Goal: Transaction & Acquisition: Purchase product/service

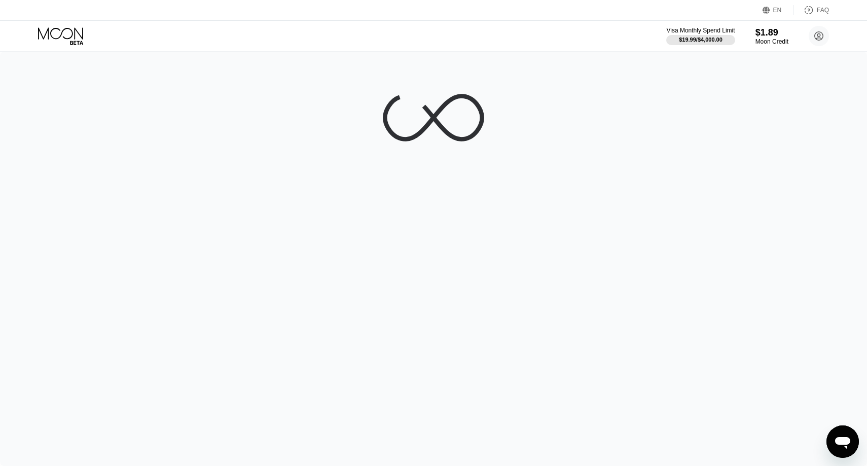
click at [391, 24] on div "Visa Monthly Spend Limit $19.99 / $4,000.00 $1.89 Moon Credit [EMAIL_ADDRESS][D…" at bounding box center [433, 36] width 867 height 30
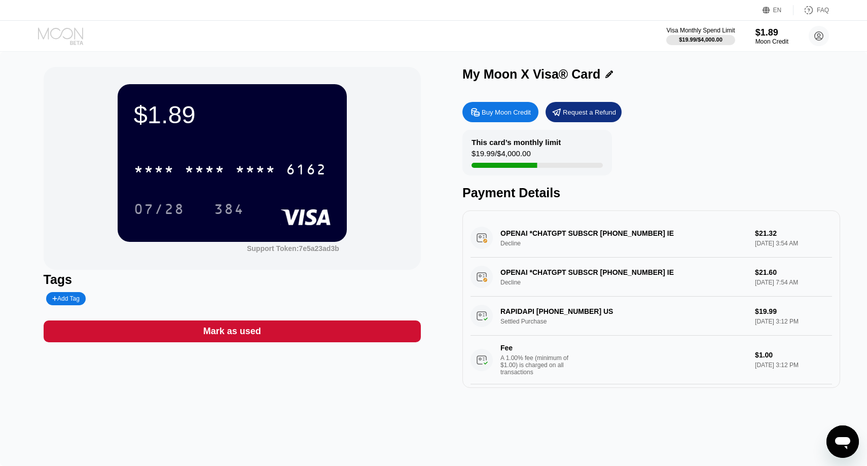
click at [77, 30] on icon at bounding box center [60, 33] width 45 height 12
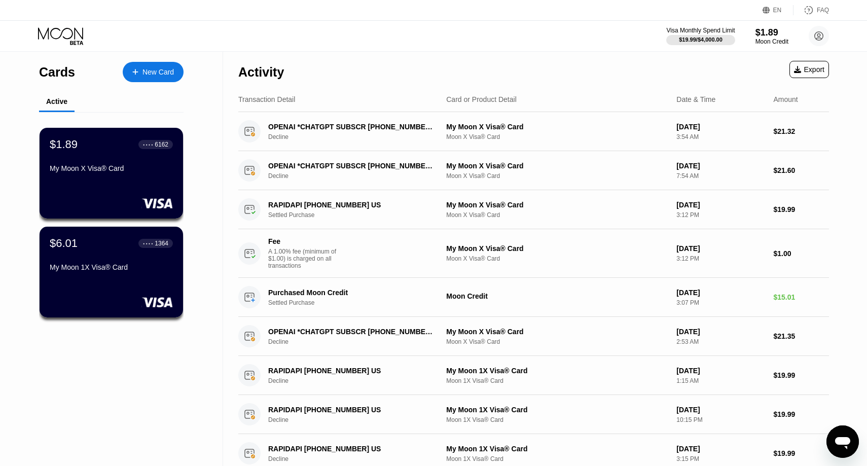
click at [769, 11] on icon at bounding box center [766, 11] width 8 height 8
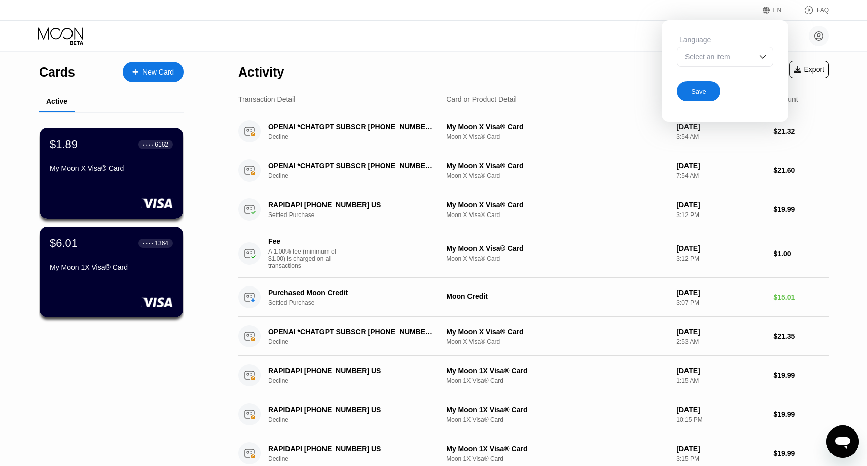
click at [650, 13] on div "EN Language Select an item Save FAQ" at bounding box center [433, 10] width 867 height 21
drag, startPoint x: 617, startPoint y: 46, endPoint x: 651, endPoint y: 46, distance: 33.4
click at [623, 46] on div "frukt0za@proton.me  Home Settings Support Careers About Us Log out Privacy pol…" at bounding box center [433, 36] width 867 height 30
click at [662, 46] on div "Language Select an item Save" at bounding box center [724, 68] width 127 height 96
click at [605, 17] on div "EN Language Select an item Save FAQ" at bounding box center [433, 10] width 867 height 21
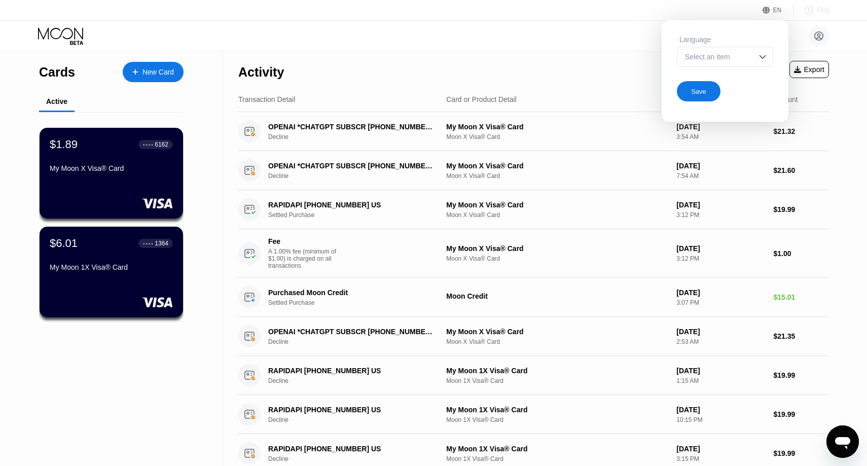
click at [794, 10] on div "FAQ" at bounding box center [810, 10] width 35 height 10
click at [677, 6] on div "EN Language Select an item Save FAQ" at bounding box center [433, 10] width 867 height 21
click at [774, 13] on div "EN" at bounding box center [777, 10] width 9 height 7
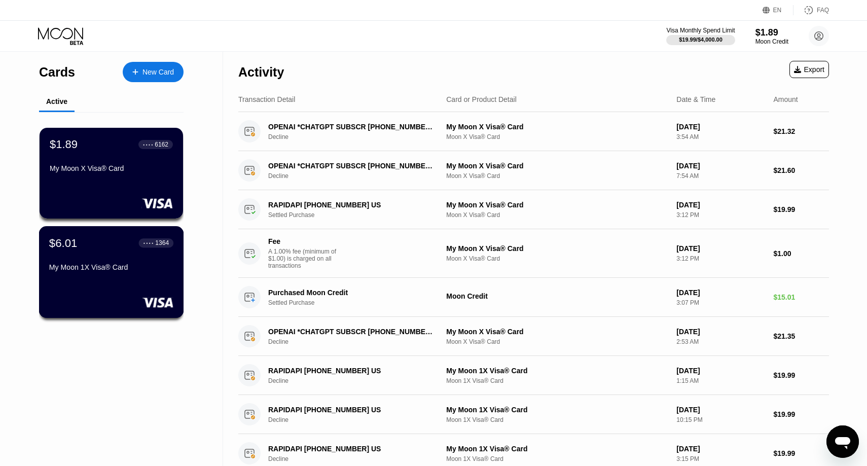
click at [97, 267] on div "My Moon 1X Visa® Card" at bounding box center [111, 267] width 124 height 8
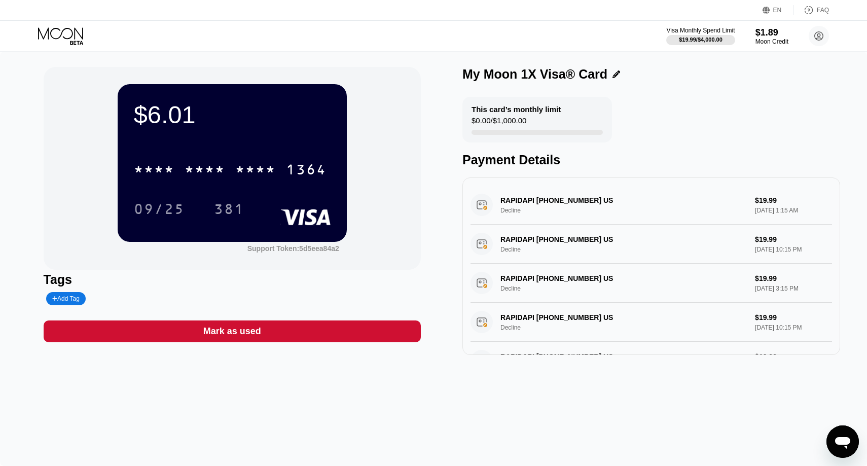
click at [75, 40] on icon at bounding box center [61, 36] width 47 height 18
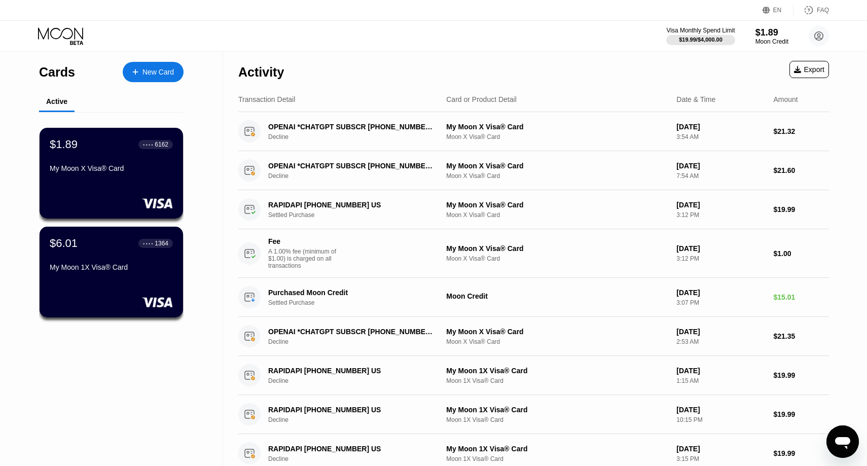
click at [62, 33] on icon at bounding box center [60, 33] width 45 height 12
click at [130, 259] on div "$6.01 ● ● ● ● 1364 My Moon 1X Visa® Card" at bounding box center [111, 255] width 124 height 39
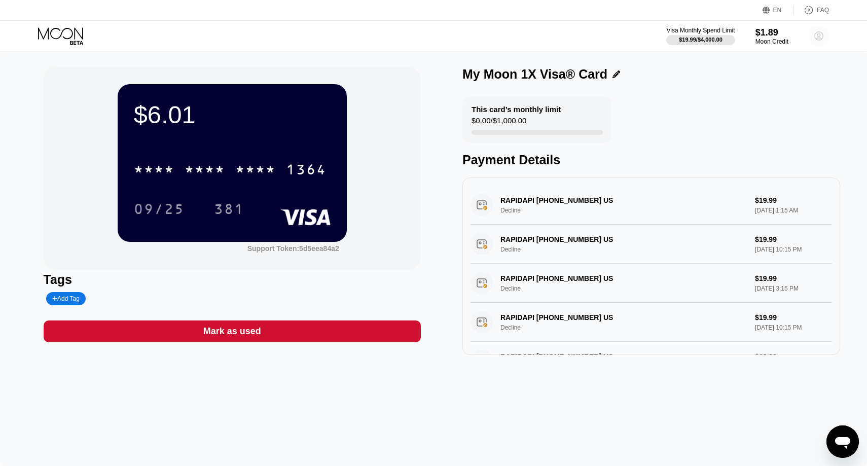
click at [820, 37] on circle at bounding box center [818, 36] width 20 height 20
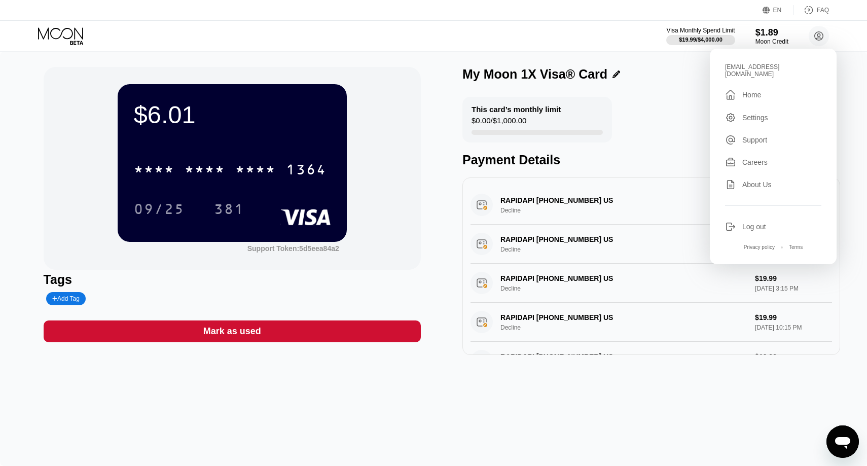
click at [648, 121] on div "This card’s monthly limit $0.00 / $1,000.00 Payment Details" at bounding box center [651, 132] width 378 height 70
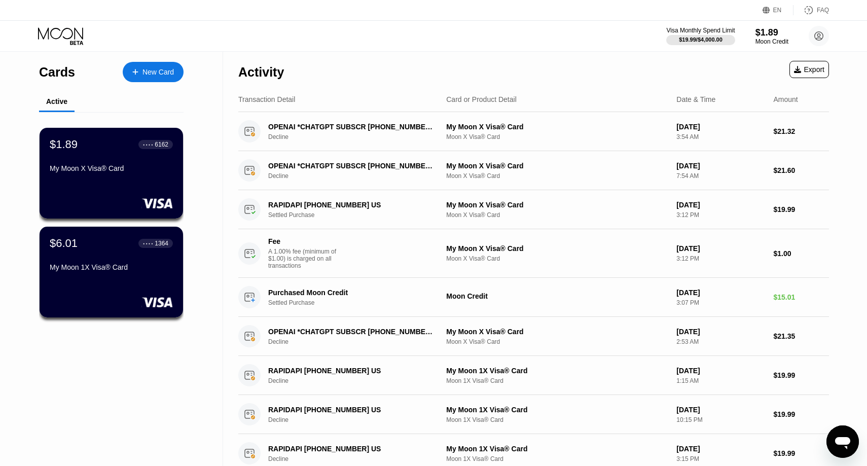
click at [237, 46] on div "Visa Monthly Spend Limit $19.99 / $4,000.00 $1.89 Moon Credit frukt0za@proton.m…" at bounding box center [433, 36] width 867 height 30
click at [100, 173] on div "My Moon X Visa® Card" at bounding box center [111, 170] width 124 height 12
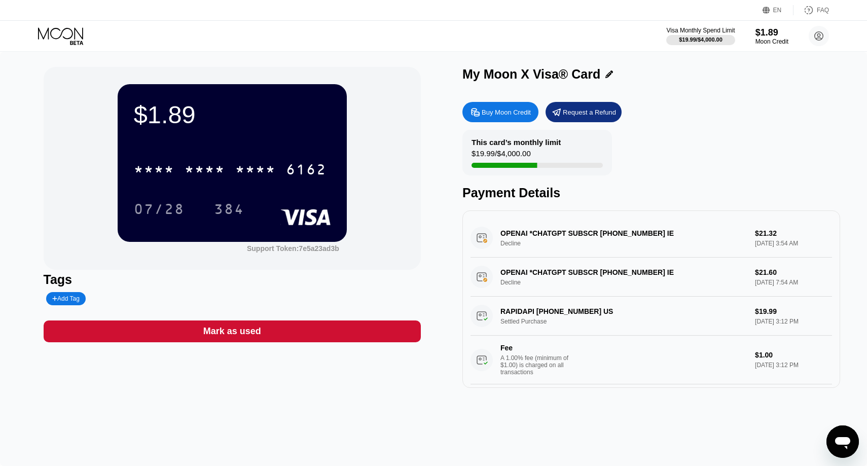
click at [501, 114] on div "Buy Moon Credit" at bounding box center [505, 112] width 49 height 9
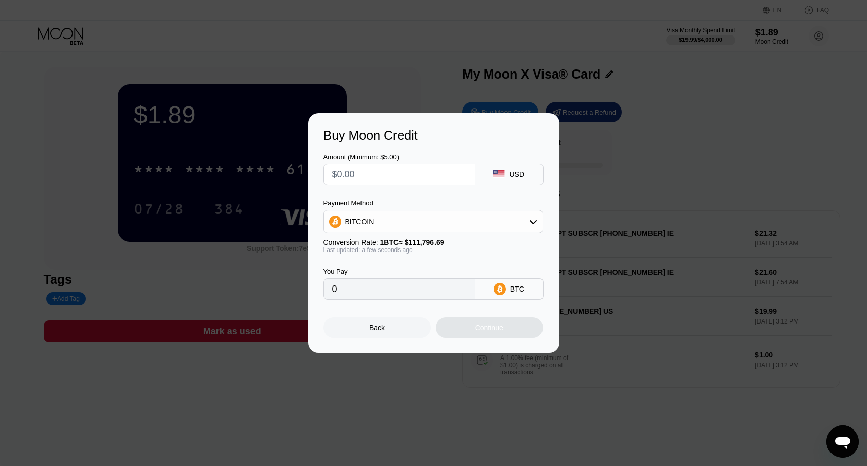
click at [446, 215] on div "BITCOIN" at bounding box center [433, 221] width 218 height 20
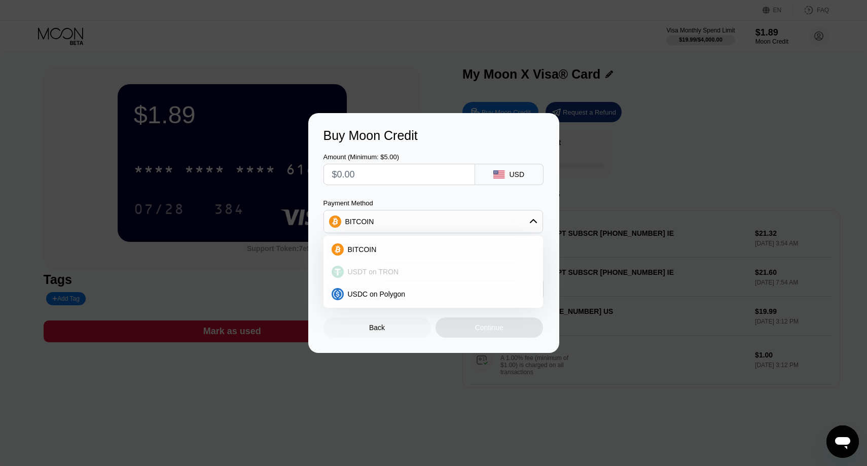
click at [383, 270] on span "USDT on TRON" at bounding box center [373, 272] width 51 height 8
type input "0.00"
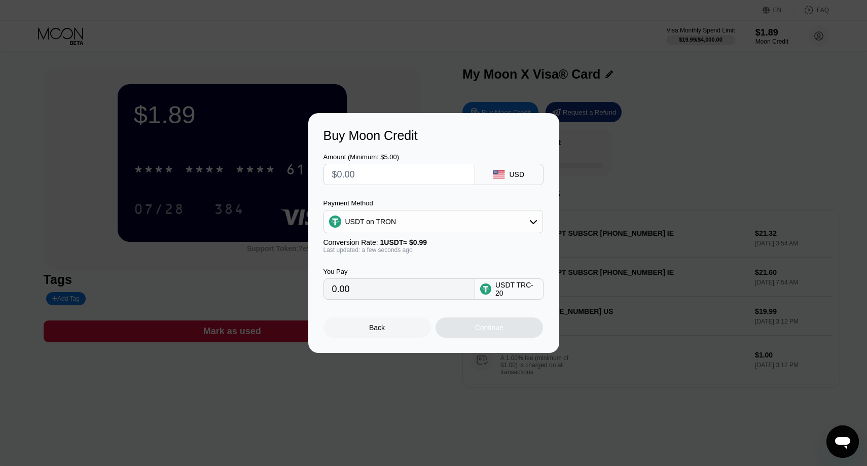
click at [396, 173] on input "text" at bounding box center [399, 174] width 134 height 20
type input "$1"
type input "1.01"
type input "$10"
type input "10.10"
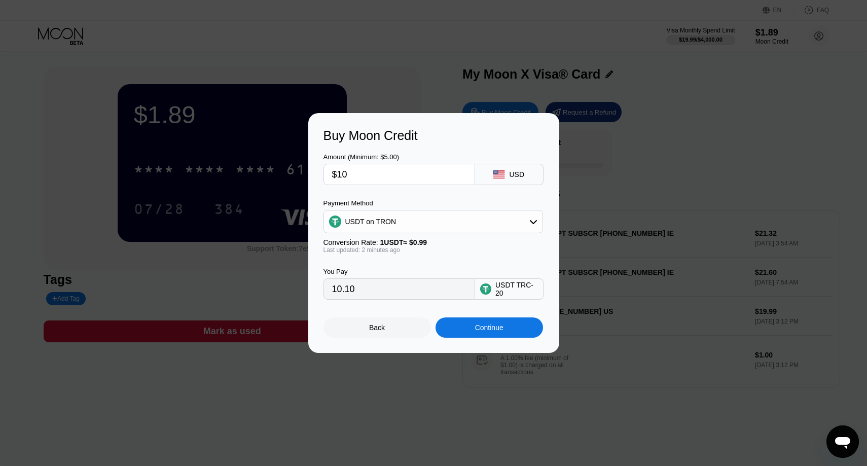
type input "$100"
type input "101.01"
type input "$100"
click at [487, 328] on div "Continue" at bounding box center [489, 327] width 28 height 8
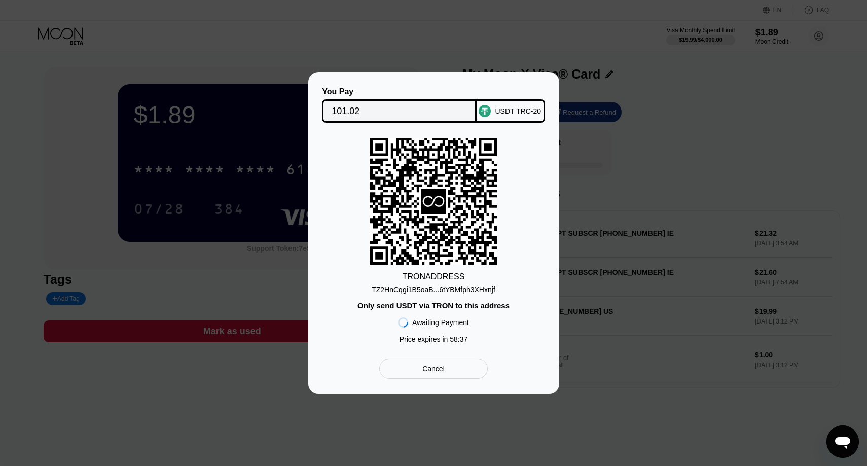
click at [457, 289] on div "TZ2HnCqgi1B5oaB...6tYBMfph3XHxnjf" at bounding box center [433, 289] width 124 height 8
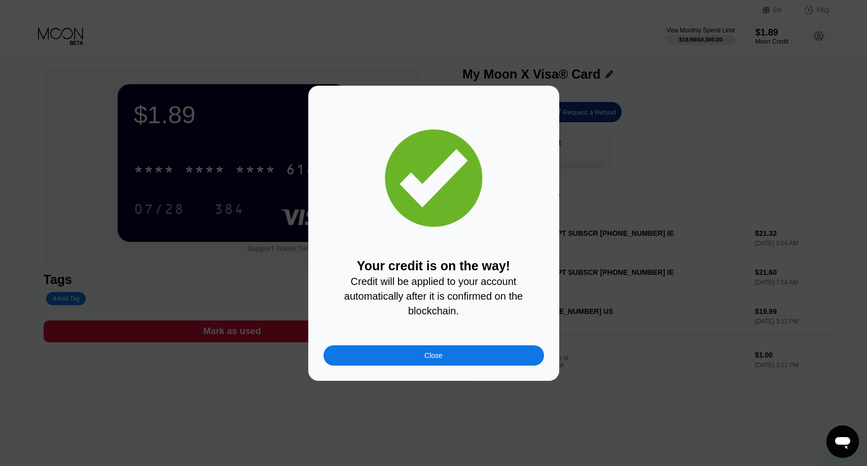
click at [393, 359] on div "Close" at bounding box center [433, 355] width 220 height 20
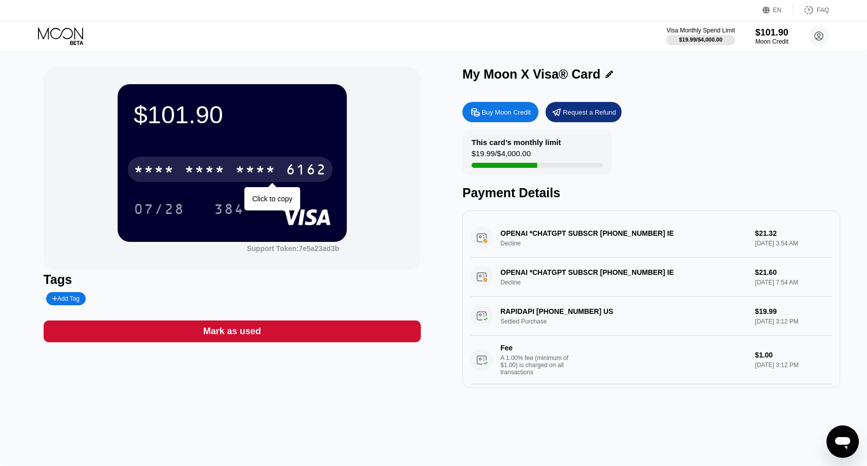
click at [195, 169] on div "* * * *" at bounding box center [204, 171] width 41 height 16
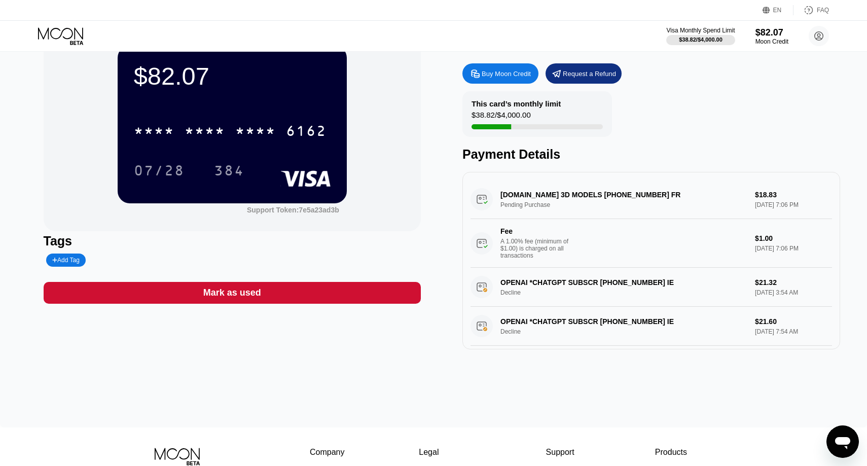
scroll to position [2, 0]
